Goal: Information Seeking & Learning: Learn about a topic

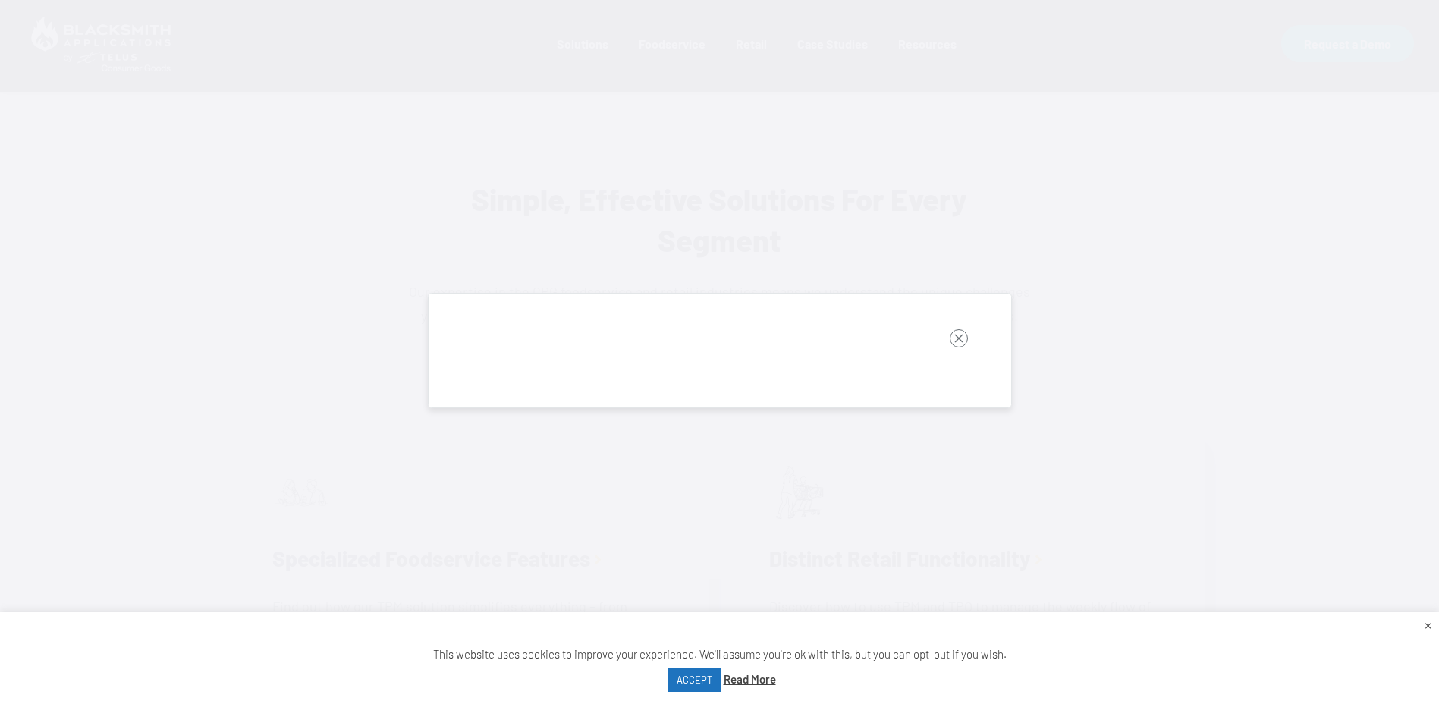
scroll to position [834, 0]
click at [934, 326] on button "button" at bounding box center [959, 342] width 64 height 48
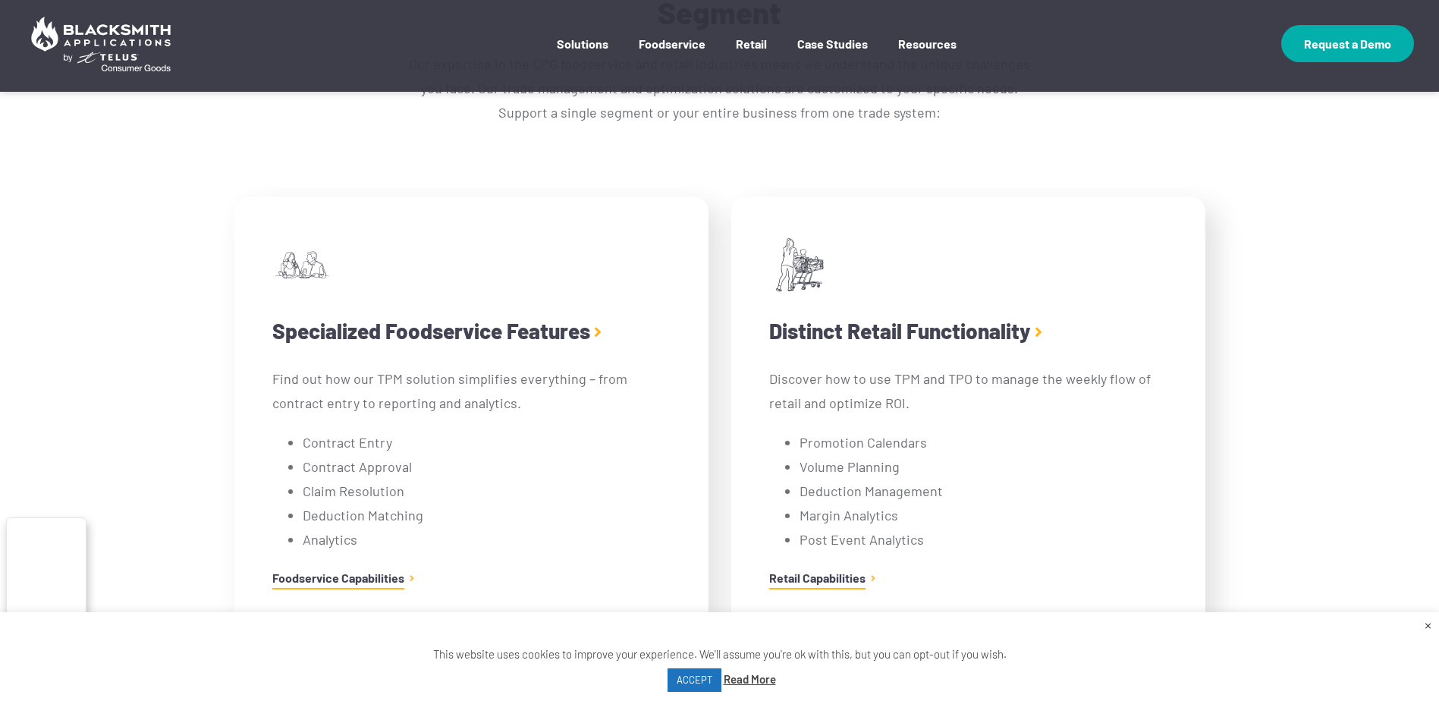
drag, startPoint x: 113, startPoint y: 329, endPoint x: 91, endPoint y: 268, distance: 65.3
click at [111, 326] on div "Simple, Effective Solutions For Every Segment Our expertise in the CPG foodserv…" at bounding box center [719, 317] width 1439 height 733
click at [91, 268] on div "Simple, Effective Solutions For Every Segment Our expertise in the CPG foodserv…" at bounding box center [719, 317] width 1439 height 733
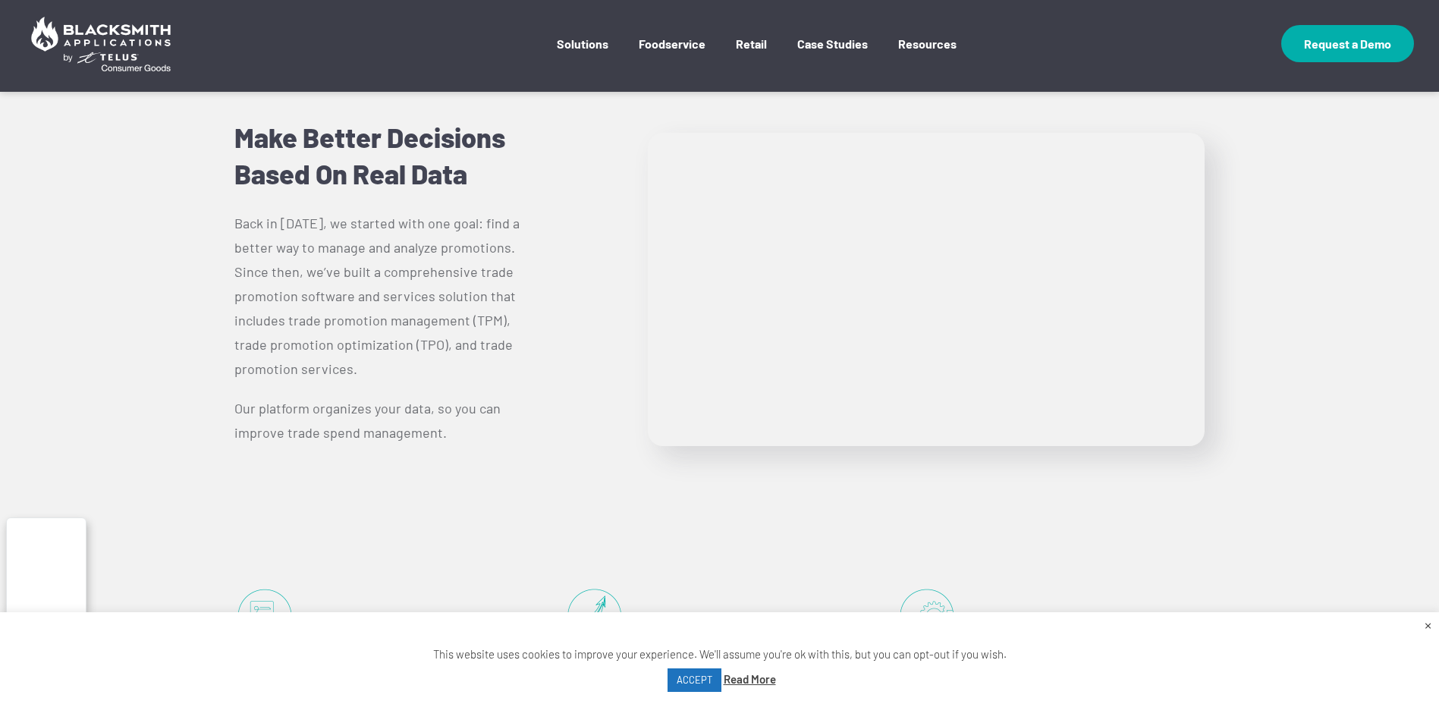
scroll to position [2048, 0]
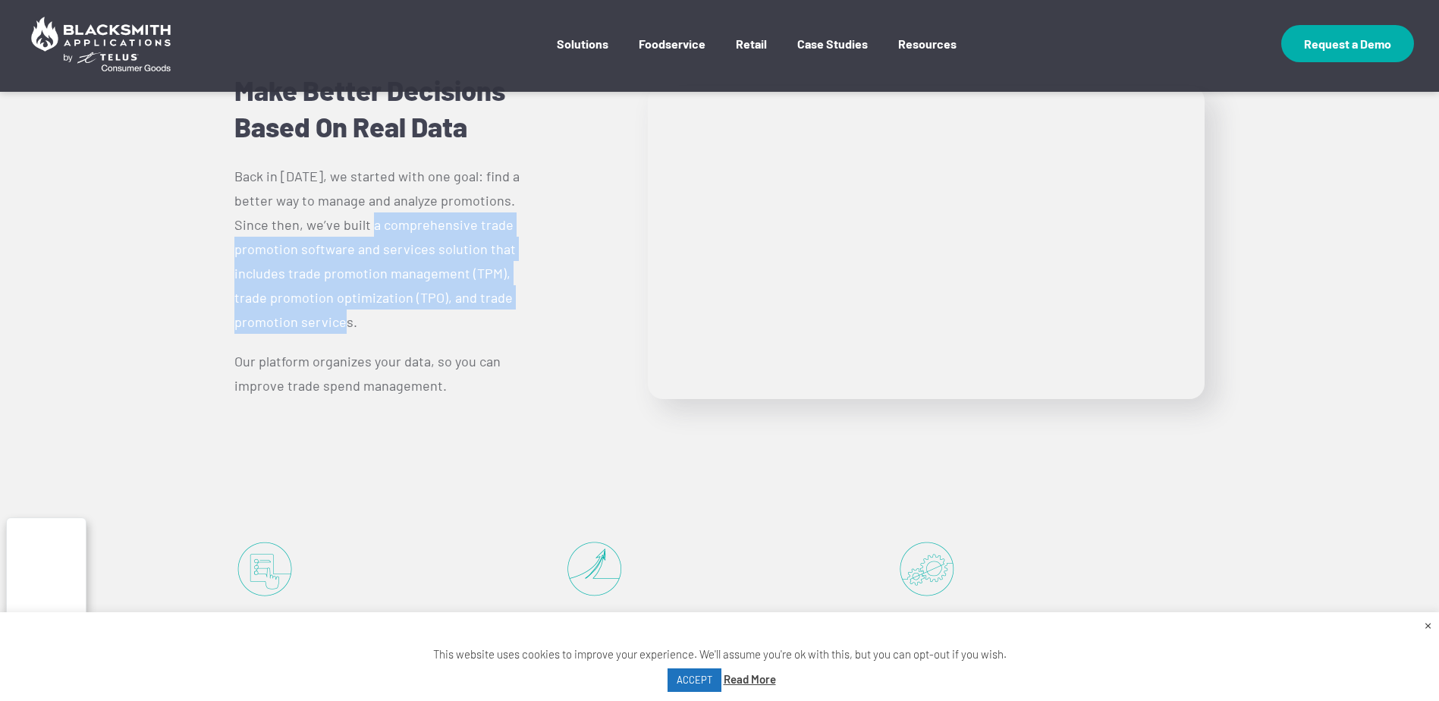
drag, startPoint x: 526, startPoint y: 298, endPoint x: 309, endPoint y: 224, distance: 230.0
click at [309, 224] on p "Back in [DATE], we started with one goal: find a better way to manage and analy…" at bounding box center [388, 249] width 309 height 170
copy p "comprehensive trade promotion software and services solution that includes trad…"
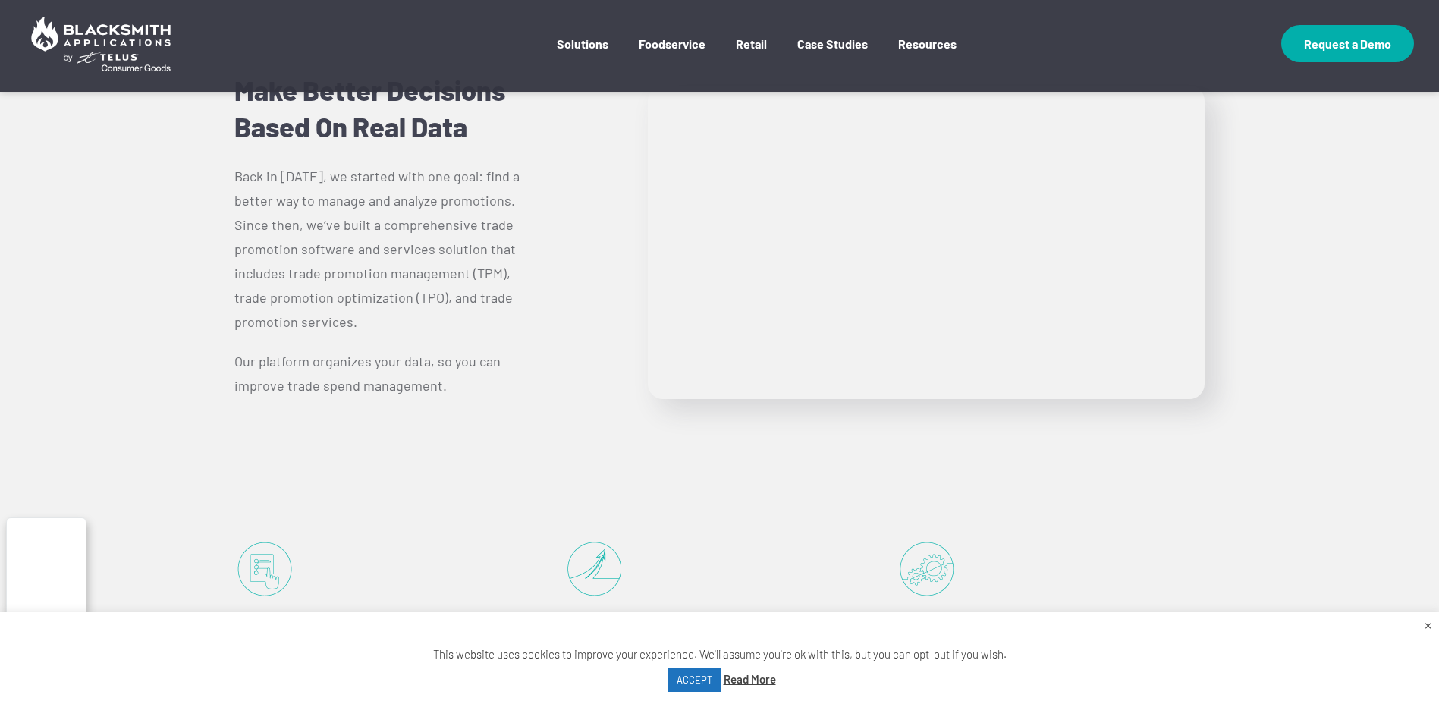
click at [344, 349] on p "Our platform organizes your data, so you can improve trade spend management." at bounding box center [388, 373] width 309 height 49
click at [300, 209] on p "Back in [DATE], we started with one goal: find a better way to manage and analy…" at bounding box center [388, 249] width 309 height 170
click at [743, 687] on link "Read More" at bounding box center [750, 679] width 52 height 20
